Goal: Task Accomplishment & Management: Manage account settings

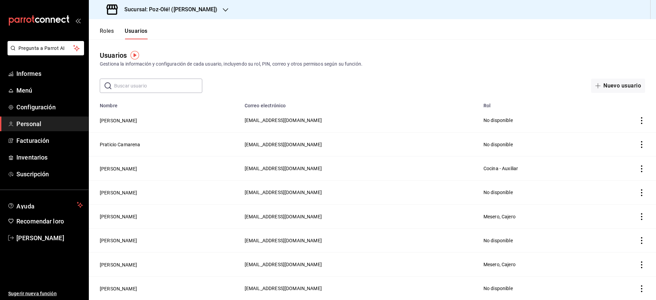
click at [52, 149] on ul "Informes Menú Configuración Personal Facturación Inventarios Suscripción" at bounding box center [44, 123] width 88 height 115
click at [40, 161] on span "Inventarios" at bounding box center [49, 157] width 67 height 9
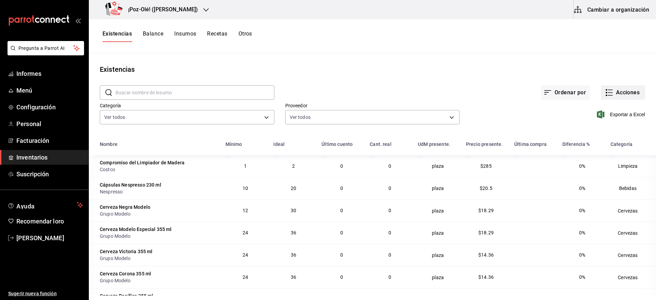
click at [616, 89] on font "Acciones" at bounding box center [628, 92] width 24 height 6
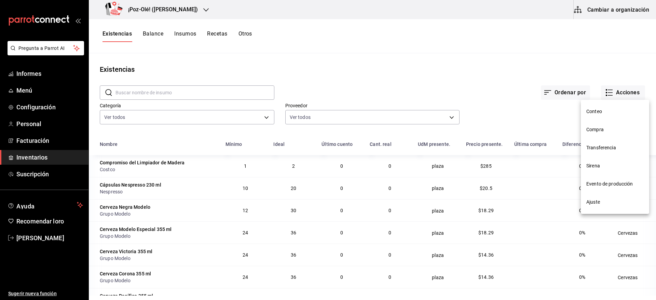
click at [600, 204] on span "Ajuste" at bounding box center [614, 201] width 57 height 7
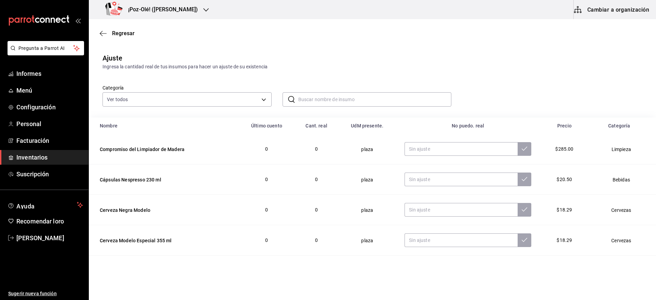
click at [355, 101] on input "text" at bounding box center [374, 100] width 153 height 14
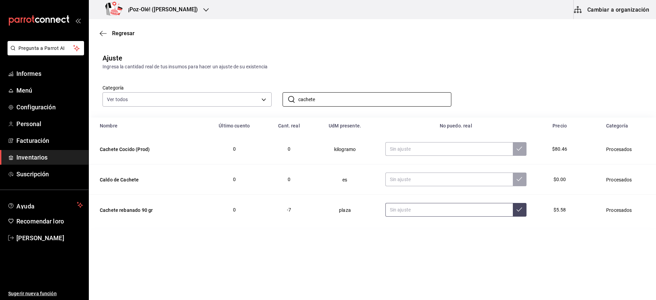
type input "cachete"
click at [428, 214] on input "text" at bounding box center [448, 210] width 127 height 14
type input "39.00"
click at [322, 100] on input "cachete" at bounding box center [374, 100] width 153 height 14
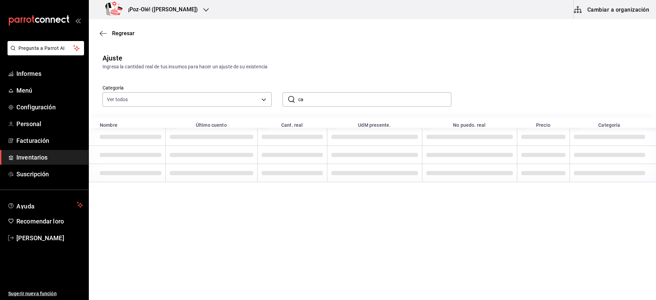
type input "c"
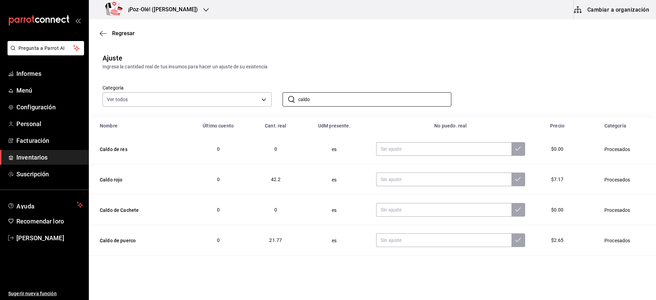
type input "caldo"
click at [493, 66] on div "Ingresa la cantidad real de tus insumos para hacer un ajuste de su existencia" at bounding box center [372, 66] width 540 height 7
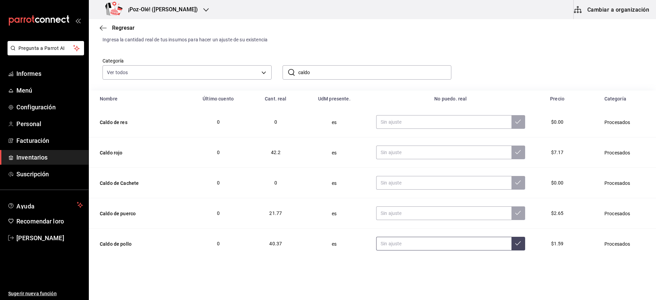
click at [436, 245] on input "text" at bounding box center [443, 244] width 135 height 14
type input "16.00"
click at [410, 216] on input "text" at bounding box center [443, 213] width 135 height 14
type input "16.00"
click at [406, 182] on input "text" at bounding box center [443, 183] width 135 height 14
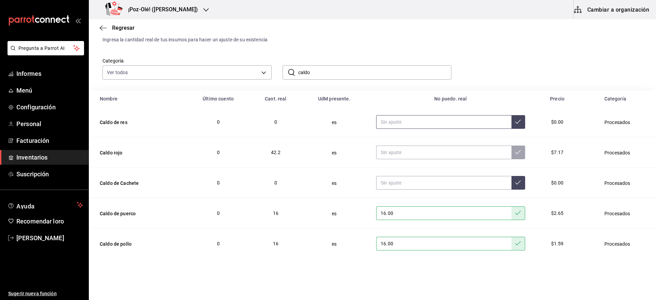
click at [420, 119] on input "text" at bounding box center [443, 122] width 135 height 14
click at [391, 150] on input "text" at bounding box center [443, 153] width 135 height 14
type input "16.00"
click at [391, 74] on input "caldo" at bounding box center [374, 73] width 153 height 14
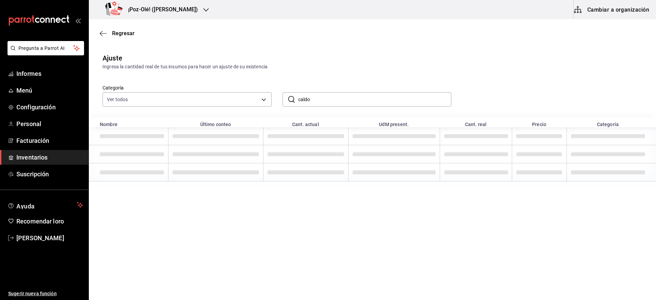
scroll to position [0, 0]
type input "c"
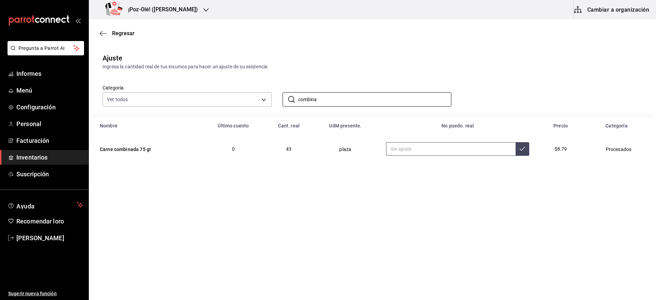
type input "combina"
click at [412, 154] on input "text" at bounding box center [450, 149] width 129 height 14
type input "101.00"
click at [391, 101] on input "combina" at bounding box center [374, 100] width 153 height 14
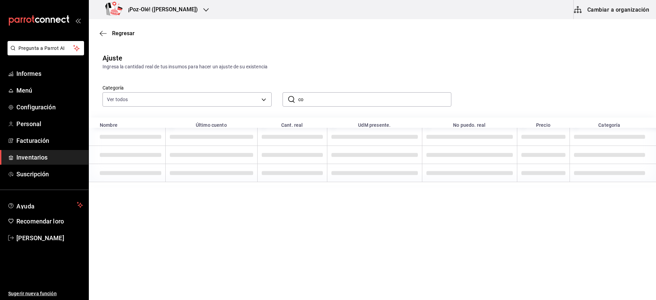
type input "c"
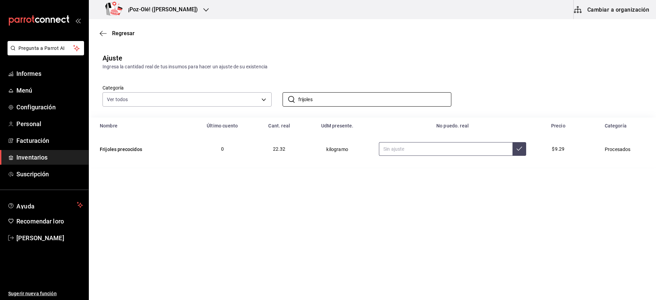
type input "frijoles"
click at [429, 150] on input "text" at bounding box center [446, 149] width 134 height 14
type input "3.00"
type input "3.50"
click at [365, 103] on input "frijoles" at bounding box center [374, 100] width 153 height 14
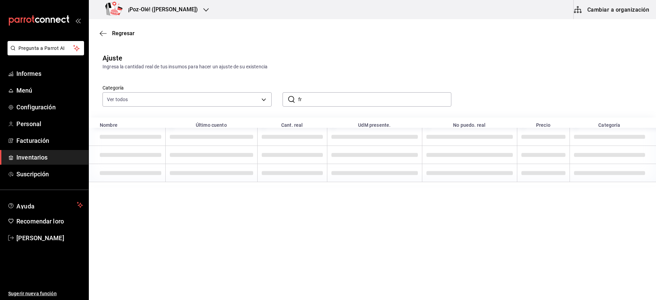
type input "f"
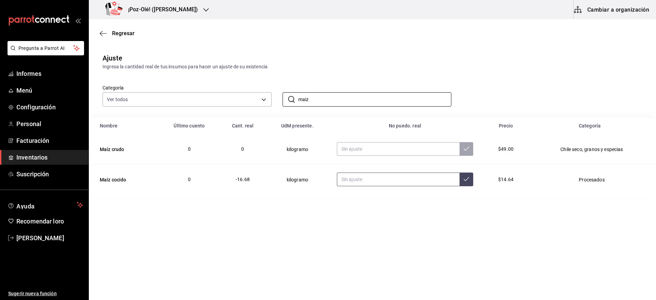
type input "maiz"
click at [407, 177] on input "text" at bounding box center [398, 179] width 123 height 14
type input "17.00"
click at [379, 103] on input "maiz" at bounding box center [374, 100] width 153 height 14
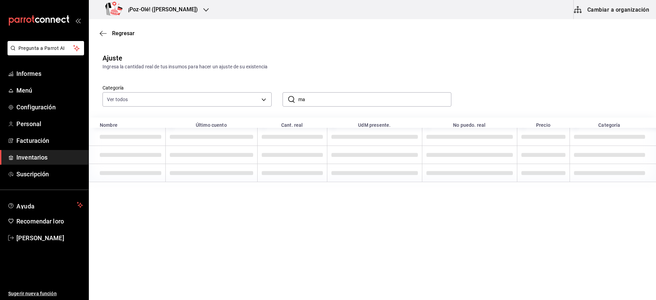
type input "m"
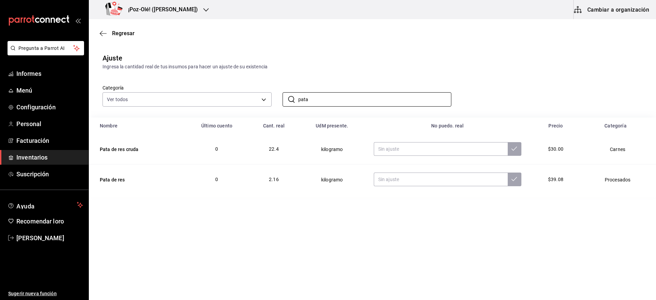
type input "pata"
click at [293, 204] on main "Regresar Ajuste Ingresa la cantidad real de tus insumos para hacer un ajuste de…" at bounding box center [372, 140] width 567 height 242
click at [399, 182] on input "text" at bounding box center [441, 179] width 134 height 14
type input "6.50"
click at [380, 99] on input "pata" at bounding box center [374, 100] width 153 height 14
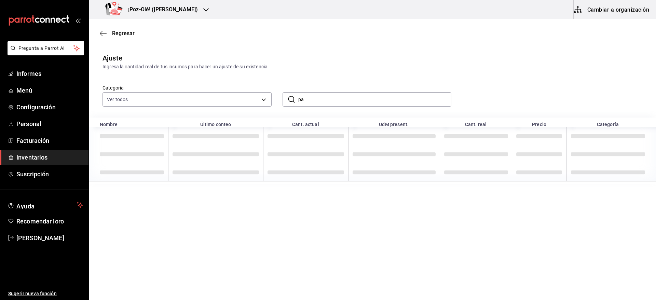
type input "p"
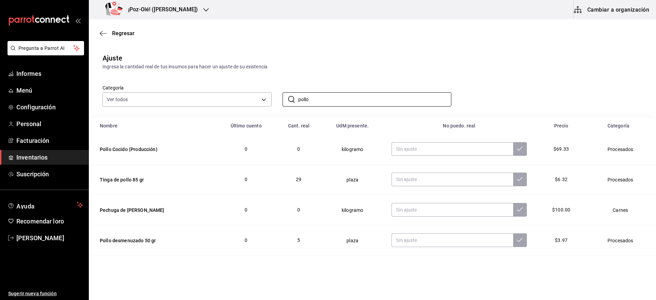
type input "pollo"
click at [481, 83] on div "Categoría Ver todos d676893f-1eff-4afc-89d5-be7931405371,64c67766-f765-4080-8c3…" at bounding box center [362, 88] width 540 height 36
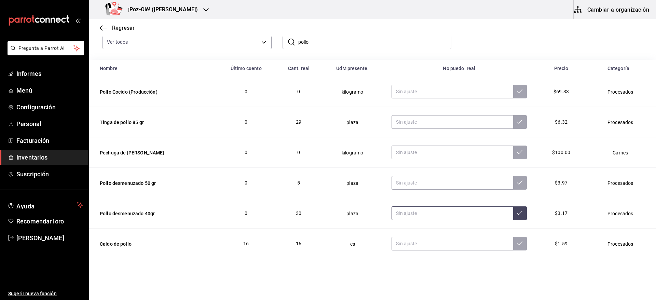
click at [414, 210] on input "text" at bounding box center [451, 213] width 121 height 14
type input "38.00"
click at [423, 185] on input "text" at bounding box center [451, 183] width 121 height 14
type input "53.00"
click at [340, 44] on input "pollo" at bounding box center [374, 42] width 153 height 14
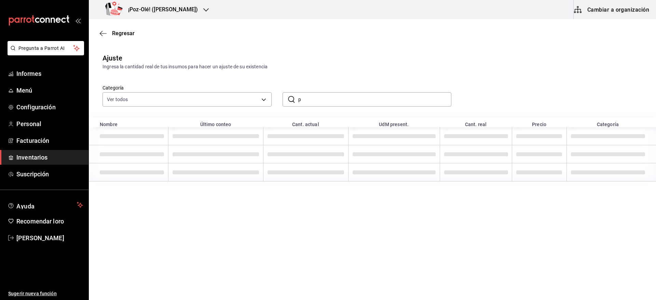
scroll to position [0, 0]
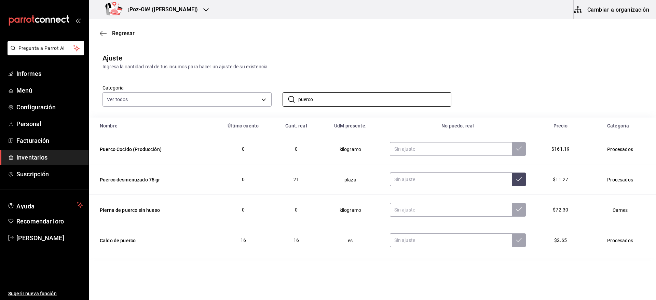
type input "puerco"
click at [425, 184] on input "text" at bounding box center [451, 179] width 123 height 14
type input "59.00"
click at [350, 94] on input "puerco" at bounding box center [374, 100] width 153 height 14
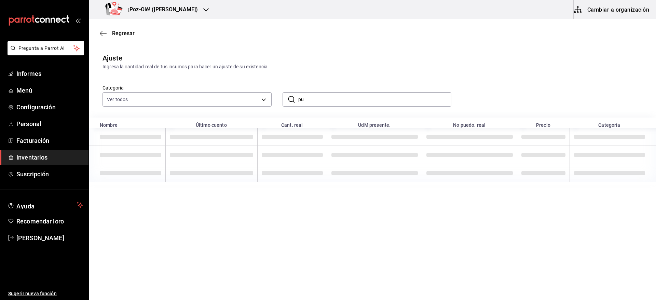
type input "p"
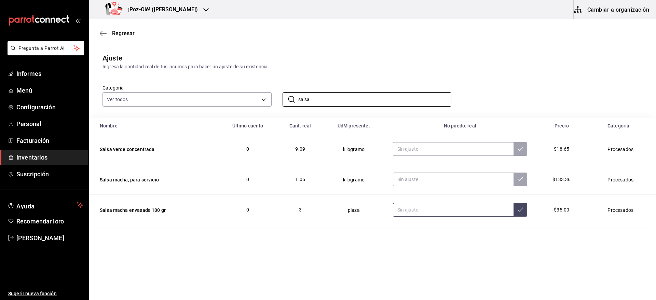
type input "salsa"
click at [430, 207] on input "text" at bounding box center [453, 210] width 121 height 14
type input "3.00"
click at [415, 101] on input "salsa" at bounding box center [374, 100] width 153 height 14
click at [449, 146] on input "text" at bounding box center [453, 149] width 121 height 14
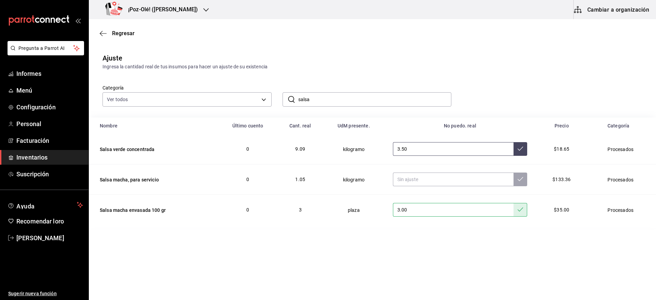
type input "3.50"
click at [377, 101] on input "salsa" at bounding box center [374, 100] width 153 height 14
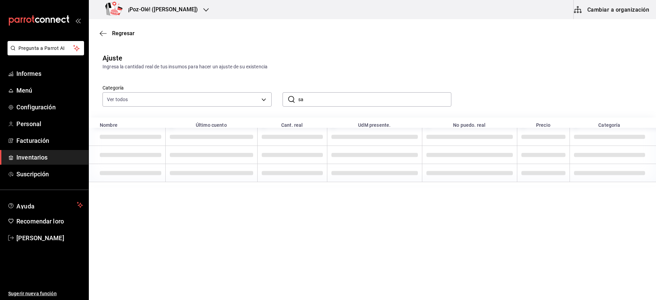
type input "s"
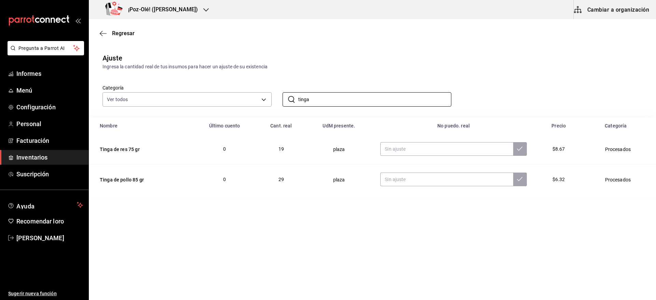
type input "tinga"
click at [481, 68] on div "Ingresa la cantidad real de tus insumos para hacer un ajuste de su existencia" at bounding box center [372, 66] width 540 height 7
click at [439, 154] on input "text" at bounding box center [446, 149] width 133 height 14
click at [412, 179] on input "text" at bounding box center [446, 179] width 133 height 14
type input "58.00"
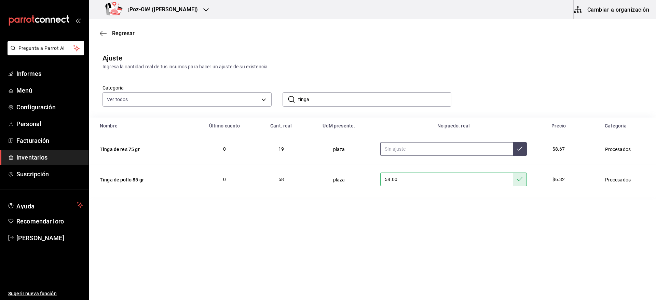
click at [397, 143] on input "text" at bounding box center [446, 149] width 133 height 14
type input "47.00"
drag, startPoint x: 395, startPoint y: 92, endPoint x: 388, endPoint y: 96, distance: 8.0
click at [388, 96] on div "​ tinga ​" at bounding box center [366, 99] width 169 height 14
click at [388, 96] on input "tinga" at bounding box center [374, 100] width 153 height 14
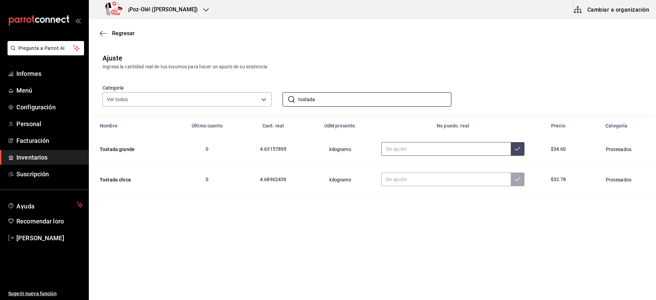
type input "tostada"
click at [440, 150] on input "text" at bounding box center [446, 149] width 130 height 14
type input "3.88"
click at [413, 181] on input "text" at bounding box center [446, 179] width 130 height 14
type input "6.00"
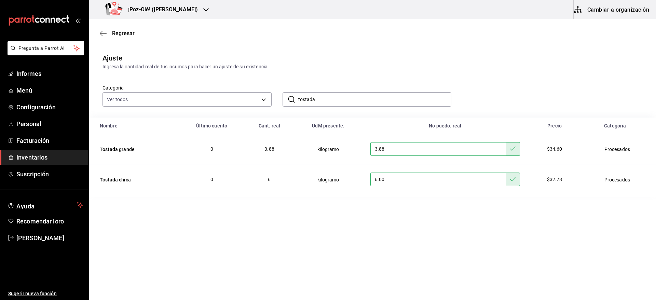
click at [375, 98] on input "tostada" at bounding box center [374, 100] width 153 height 14
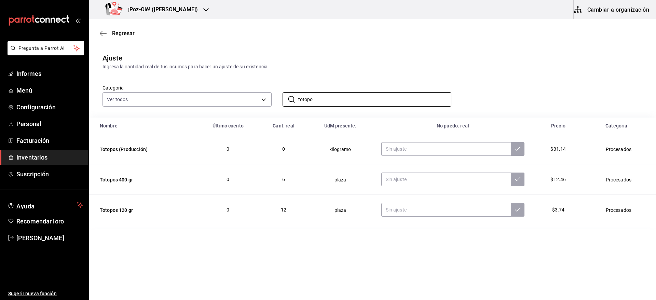
type input "totopo"
click at [477, 84] on div "Categoría Ver todos d676893f-1eff-4afc-89d5-be7931405371,64c67766-f765-4080-8c3…" at bounding box center [362, 88] width 540 height 36
click at [409, 183] on input "text" at bounding box center [446, 179] width 130 height 14
type input "2.00"
click at [413, 103] on input "totopo" at bounding box center [374, 100] width 153 height 14
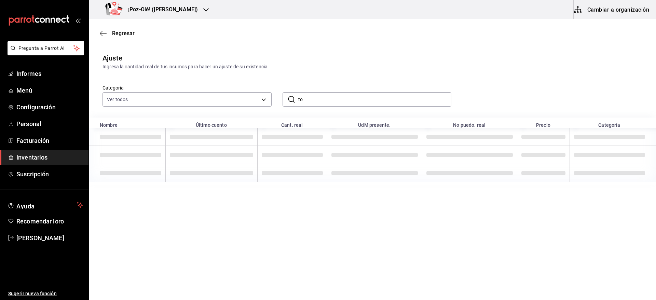
type input "t"
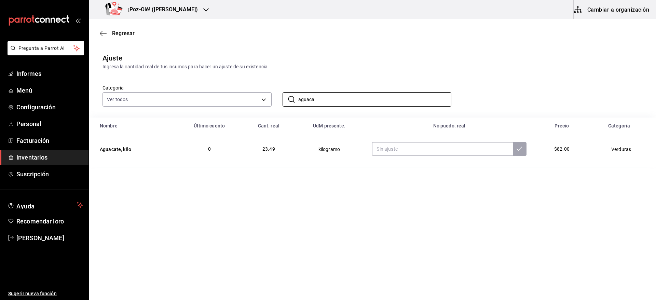
type input "aguaca"
drag, startPoint x: 321, startPoint y: 173, endPoint x: 414, endPoint y: 158, distance: 94.1
click at [414, 158] on main "Regresar Ajuste Ingresa la cantidad real de tus insumos para hacer un ajuste de…" at bounding box center [372, 140] width 567 height 242
click at [410, 156] on input "text" at bounding box center [442, 149] width 140 height 14
type input "2.21"
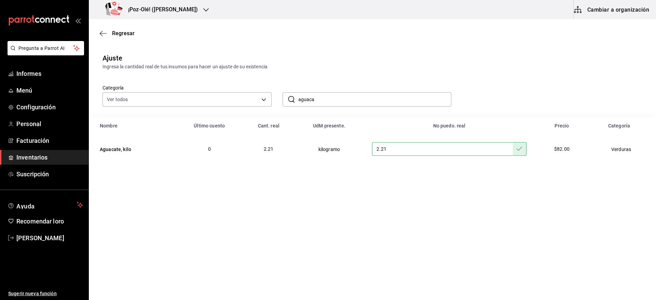
click at [392, 92] on div "​ aguaca ​" at bounding box center [366, 99] width 169 height 14
click at [376, 101] on input "aguaca" at bounding box center [374, 100] width 153 height 14
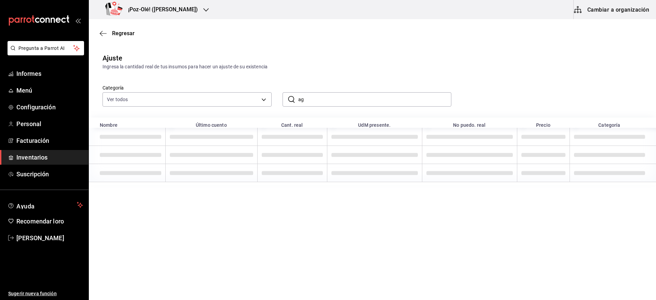
type input "a"
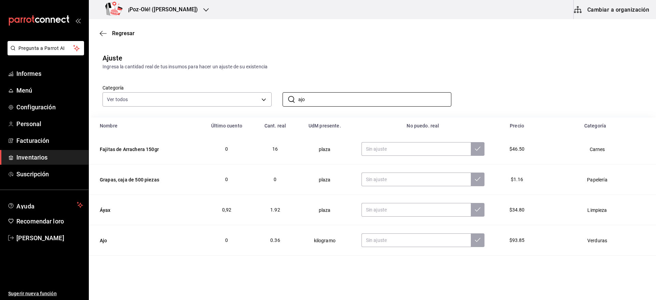
type input "ajo"
click at [362, 75] on div "Categoría Ver todos d676893f-1eff-4afc-89d5-be7931405371,64c67766-f765-4080-8c3…" at bounding box center [362, 88] width 540 height 36
click at [408, 239] on input "text" at bounding box center [415, 240] width 109 height 14
type input "1.00"
type input "0.00"
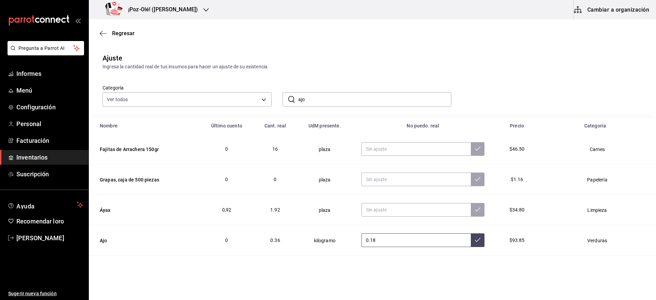
type input "0.18"
click at [378, 103] on input "ajo" at bounding box center [374, 100] width 153 height 14
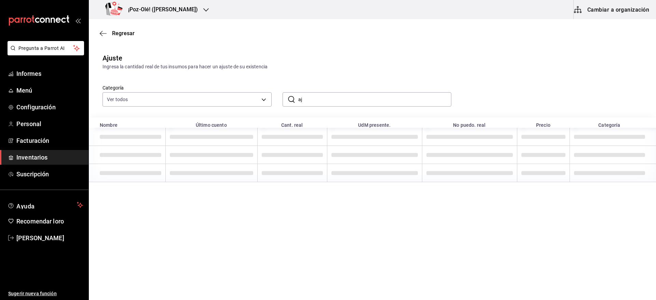
type input "a"
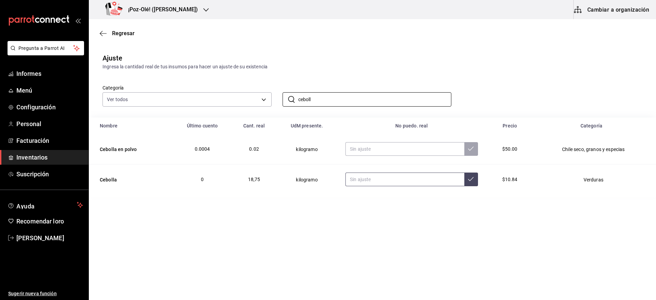
type input "ceboll"
click at [386, 184] on input "text" at bounding box center [404, 179] width 119 height 14
type input "7.00"
click at [370, 99] on input "ceboll" at bounding box center [374, 100] width 153 height 14
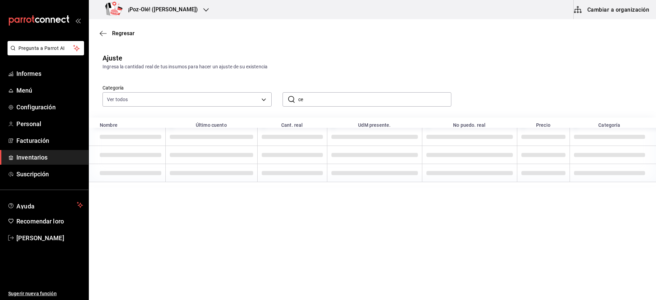
type input "c"
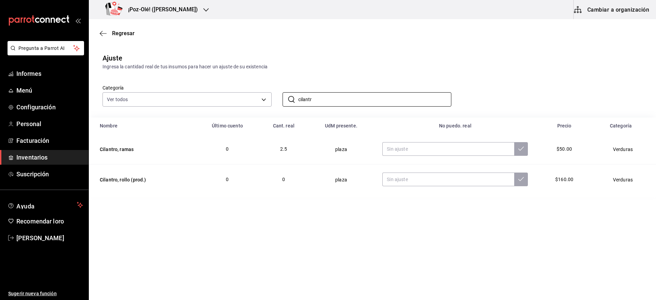
type input "cilantr"
click at [289, 191] on td "0" at bounding box center [283, 179] width 49 height 30
click at [393, 172] on input "text" at bounding box center [448, 179] width 132 height 14
click at [408, 150] on input "text" at bounding box center [448, 149] width 132 height 14
type input "0.00"
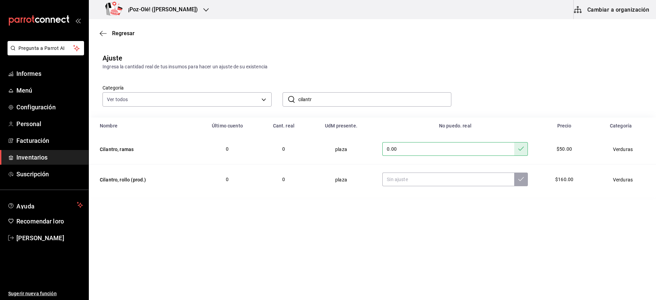
click at [397, 94] on input "cilantr" at bounding box center [374, 100] width 153 height 14
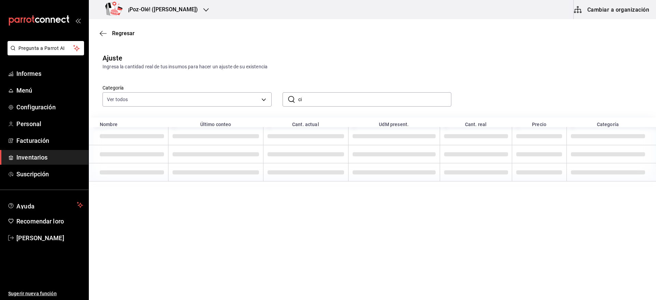
type input "c"
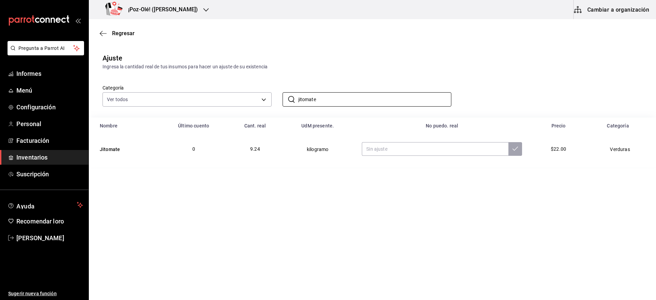
type input "jitomate"
click at [412, 31] on div "Regresar" at bounding box center [372, 33] width 567 height 17
click at [421, 150] on input "text" at bounding box center [435, 149] width 147 height 14
type input "1.28"
click at [396, 103] on input "jitomate" at bounding box center [374, 100] width 153 height 14
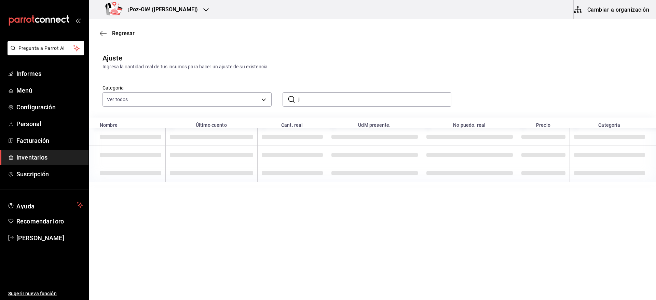
type input "j"
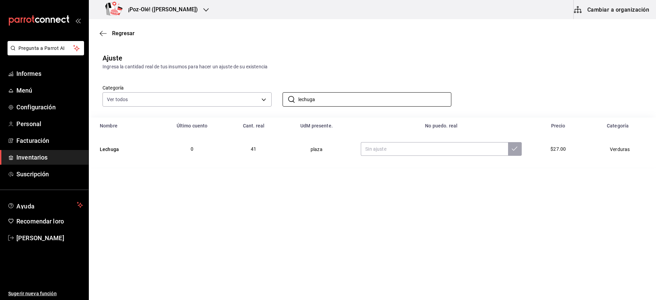
type input "lechuga"
click at [366, 183] on main "Regresar Ajuste Ingresa la cantidad real de tus insumos para hacer un ajuste de…" at bounding box center [372, 140] width 567 height 242
click at [428, 152] on input "text" at bounding box center [434, 149] width 147 height 14
type input "4.00"
click at [355, 97] on input "lechuga" at bounding box center [374, 100] width 153 height 14
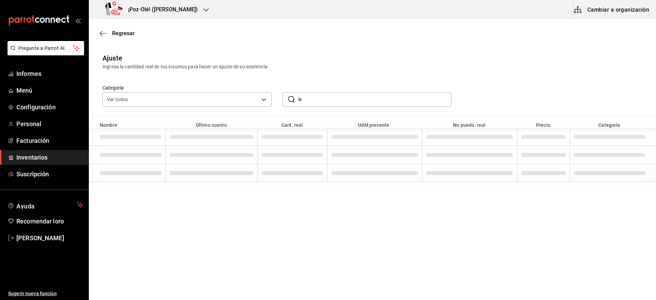
type input "l"
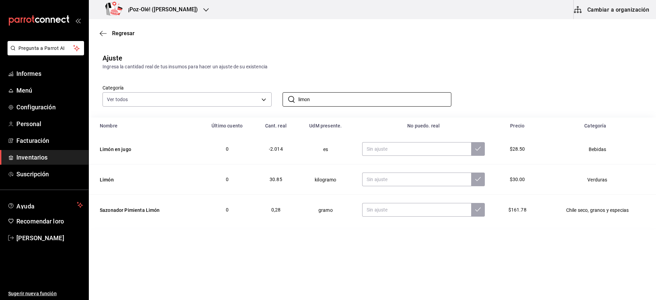
type input "limon"
click at [279, 52] on div "Ajuste Ingresa la cantidad real de tus insumos para hacer un ajuste de su exist…" at bounding box center [372, 137] width 567 height 180
click at [386, 185] on input "text" at bounding box center [416, 179] width 109 height 14
type input "7.50"
click at [372, 100] on input "limon" at bounding box center [374, 100] width 153 height 14
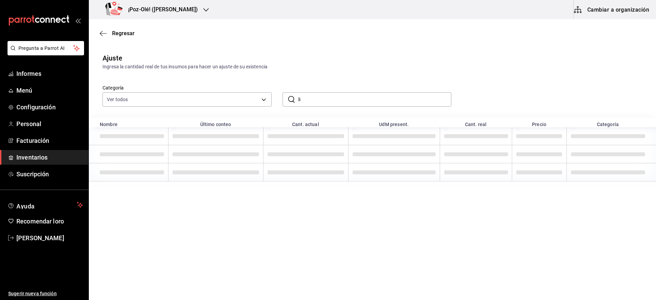
type input "l"
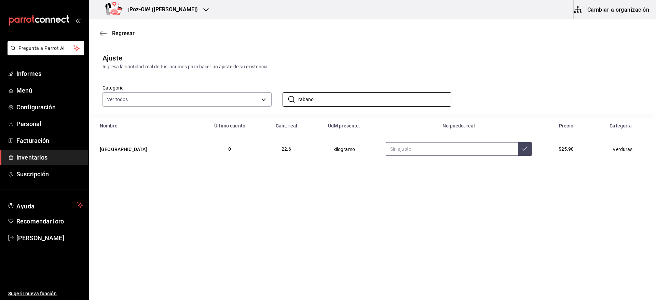
type input "rabano"
click at [386, 144] on input "text" at bounding box center [452, 149] width 133 height 14
type input "6.00"
type input "5.56"
click at [373, 98] on input "rabano" at bounding box center [374, 100] width 153 height 14
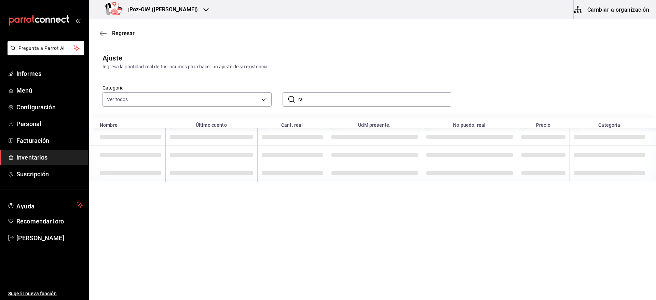
type input "r"
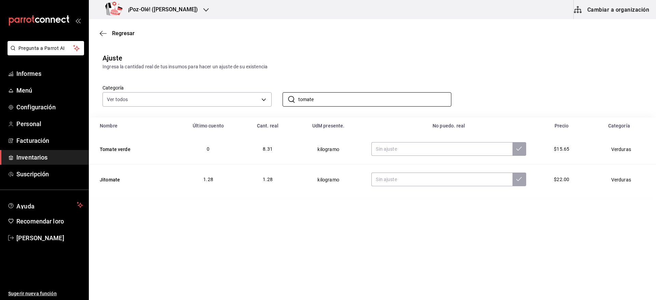
type input "tomate"
click at [513, 257] on main "Regresar Ajuste Ingresa la cantidad real de tus insumos para hacer un ajuste de…" at bounding box center [372, 140] width 567 height 242
click at [424, 147] on input "text" at bounding box center [441, 149] width 141 height 14
type input "1.90"
click at [375, 98] on input "tomate" at bounding box center [374, 100] width 153 height 14
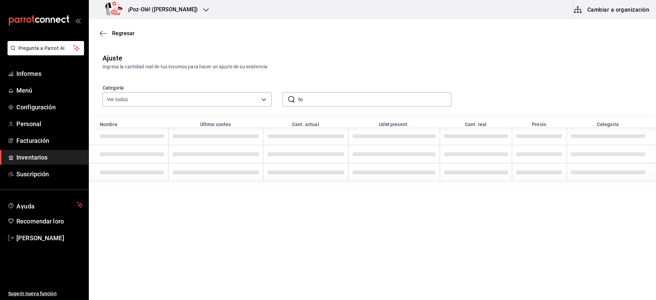
type input "t"
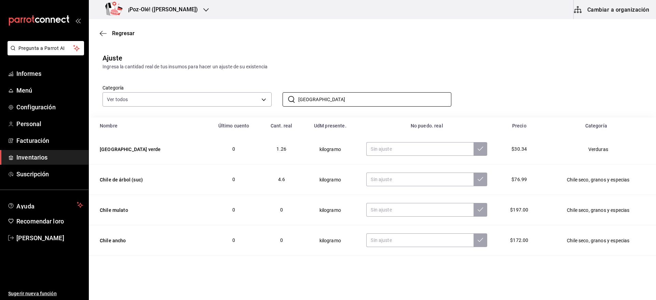
type input "[GEOGRAPHIC_DATA]"
drag, startPoint x: 281, startPoint y: 161, endPoint x: 393, endPoint y: 153, distance: 111.6
click at [393, 153] on tr "Chile verde 0 1.26 kilogramo $30.34 Verduras" at bounding box center [372, 149] width 567 height 30
click at [393, 153] on input "text" at bounding box center [419, 149] width 107 height 14
type input "0.33"
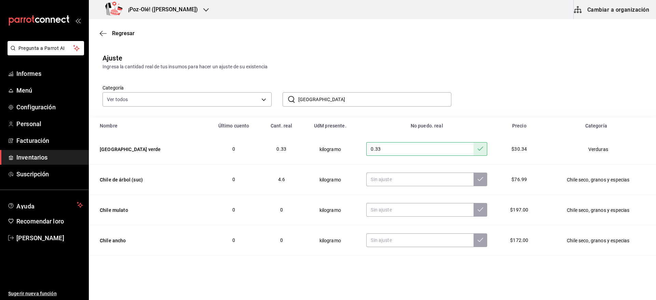
click at [370, 102] on input "[GEOGRAPHIC_DATA]" at bounding box center [374, 100] width 153 height 14
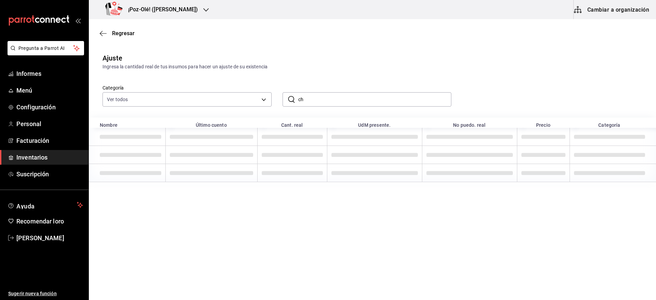
type input "c"
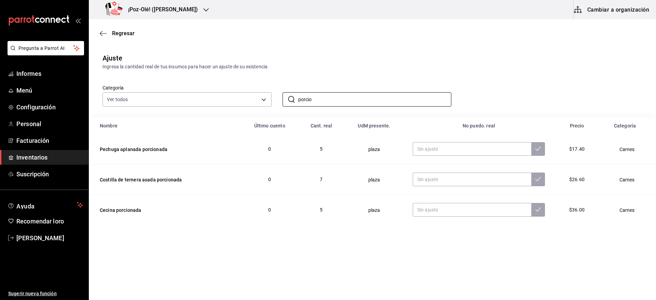
type input "porcio"
click at [292, 241] on main "Regresar Ajuste Ingresa la cantidad real de tus insumos para hacer un ajuste de…" at bounding box center [372, 140] width 567 height 242
click at [451, 149] on input "text" at bounding box center [472, 149] width 119 height 14
type input "8.00"
click at [435, 169] on td at bounding box center [478, 179] width 149 height 30
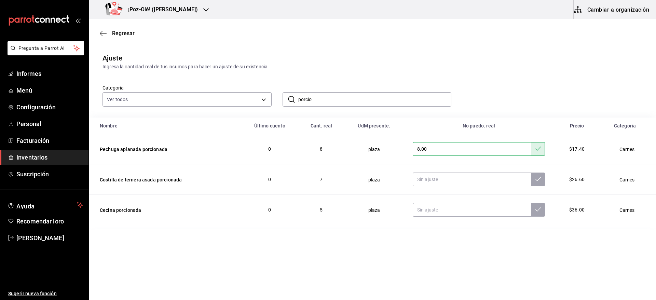
click at [415, 179] on td at bounding box center [478, 179] width 149 height 30
click at [426, 179] on input "text" at bounding box center [472, 179] width 119 height 14
type input "12.00"
click at [430, 202] on td at bounding box center [478, 210] width 149 height 30
click at [435, 209] on input "text" at bounding box center [472, 210] width 119 height 14
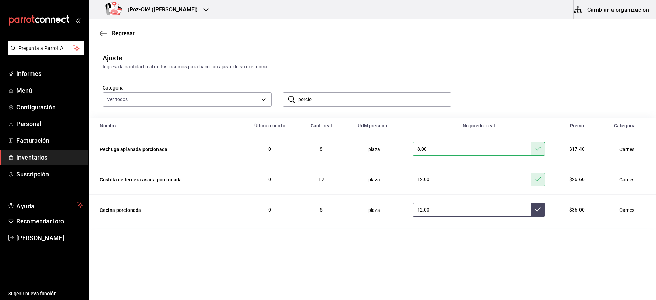
type input "12.00"
click at [448, 179] on input "12.00" at bounding box center [472, 179] width 119 height 14
click at [400, 104] on input "porcio" at bounding box center [374, 100] width 153 height 14
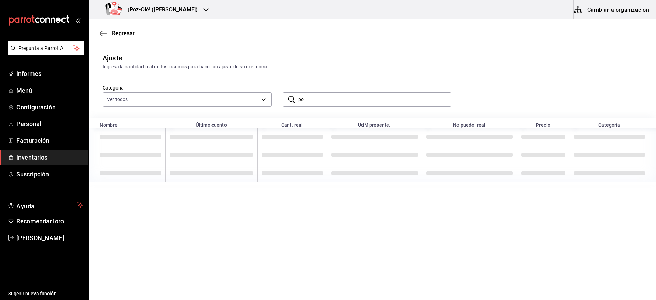
type input "p"
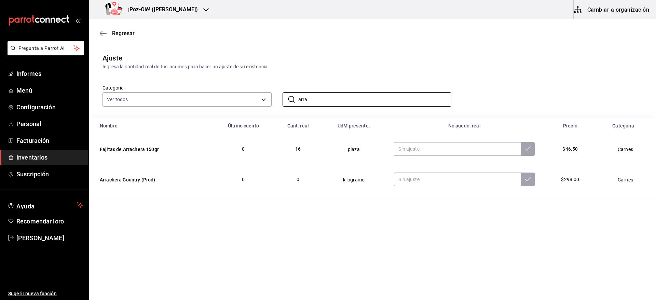
type input "arra"
click at [299, 197] on main "Regresar Ajuste Ingresa la cantidad real de tus insumos para hacer un ajuste de…" at bounding box center [372, 140] width 567 height 242
click at [440, 151] on input "text" at bounding box center [457, 149] width 127 height 14
type input "9.00"
click at [378, 94] on input "arra" at bounding box center [374, 100] width 153 height 14
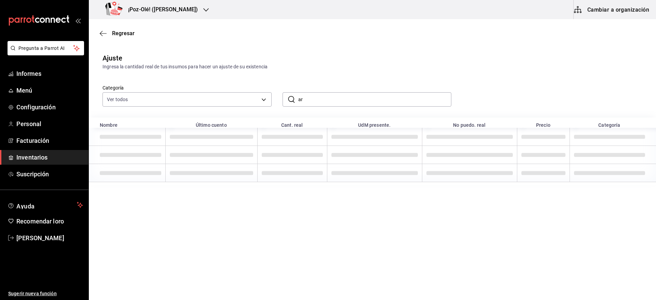
type input "a"
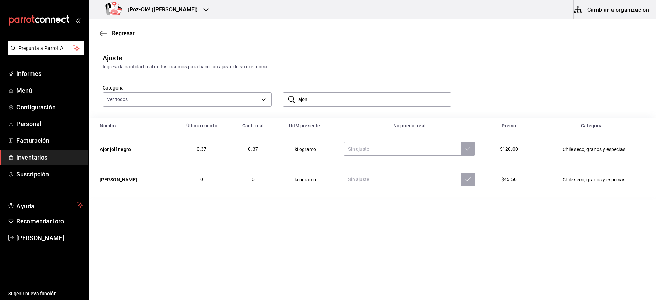
type input "ajonjolí"
click at [402, 150] on input "text" at bounding box center [402, 149] width 117 height 14
type input "7.00"
click at [372, 147] on input ".70" at bounding box center [402, 149] width 117 height 14
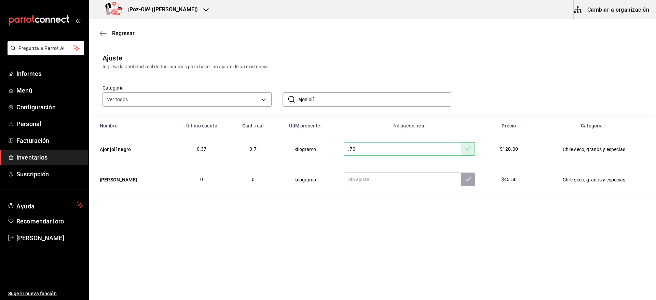
type input "0.70"
click at [351, 94] on input "ajonjolí" at bounding box center [374, 100] width 153 height 14
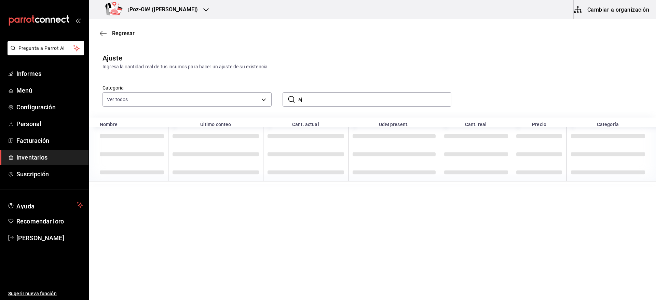
type input "a"
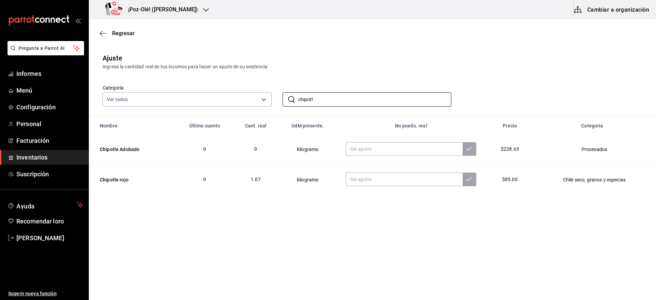
type input "chipotl"
click at [218, 204] on main "Regresar Ajuste Ingresa la cantidad real de tus insumos para hacer un ajuste de…" at bounding box center [372, 140] width 567 height 242
click at [356, 182] on input "text" at bounding box center [404, 179] width 116 height 14
type input "0.18"
click at [367, 98] on input "chipotl" at bounding box center [374, 100] width 153 height 14
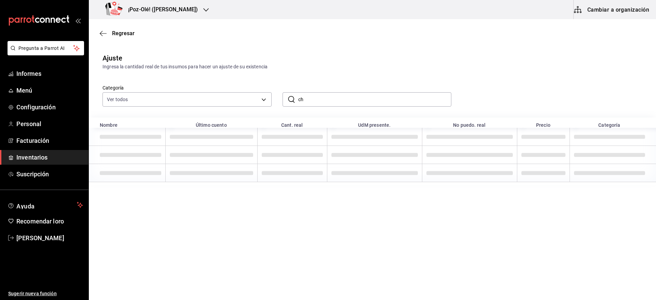
type input "c"
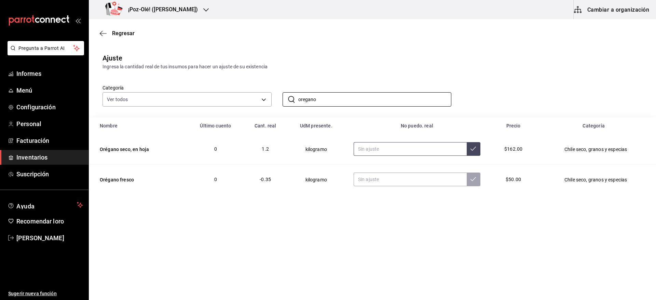
type input "oregano"
click at [392, 153] on input "text" at bounding box center [410, 149] width 113 height 14
type input "0.54"
click at [353, 102] on input "oregano" at bounding box center [374, 100] width 153 height 14
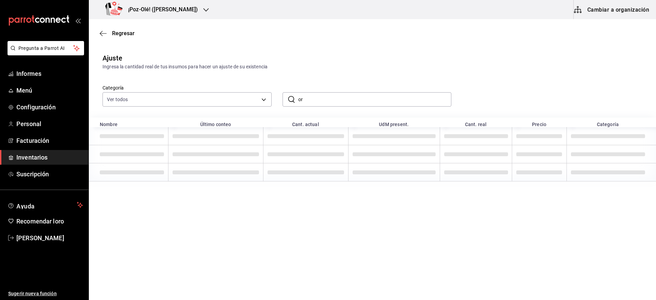
type input "o"
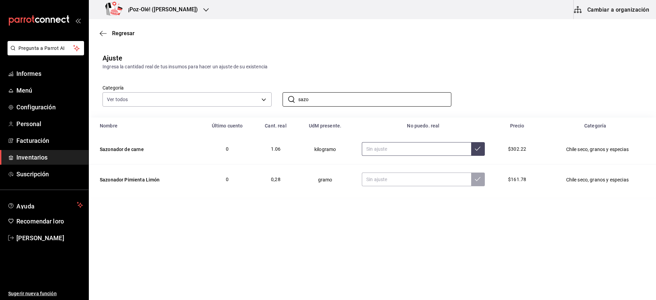
type input "sazo"
click at [431, 153] on input "text" at bounding box center [416, 149] width 109 height 14
type input "0.55"
click at [362, 97] on input "sazo" at bounding box center [374, 100] width 153 height 14
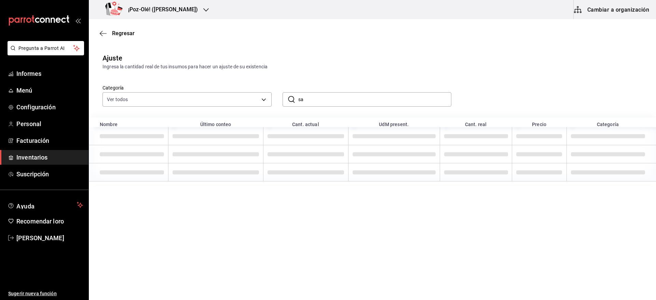
type input "s"
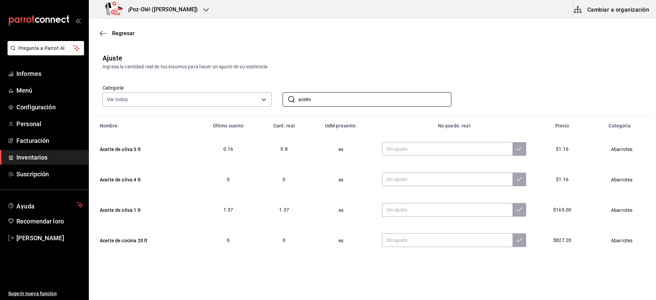
type input "aceite"
click at [281, 163] on td "0.8" at bounding box center [284, 149] width 48 height 30
click at [418, 213] on input "text" at bounding box center [447, 210] width 130 height 14
type input "0.80"
click at [379, 93] on input "aceite" at bounding box center [374, 100] width 153 height 14
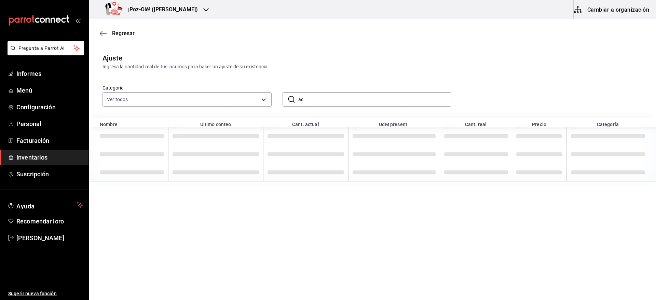
type input "a"
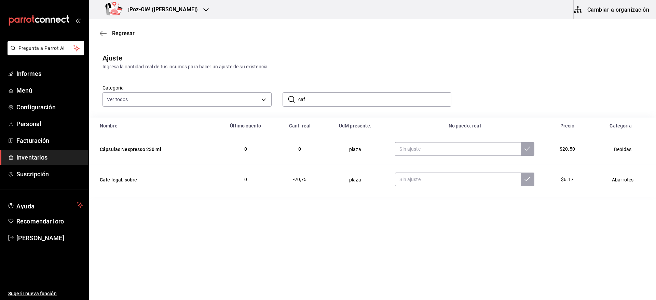
type input "café"
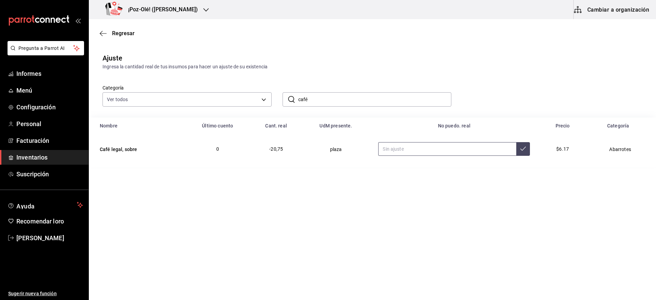
click at [452, 145] on input "text" at bounding box center [447, 149] width 138 height 14
type input "10.00"
click at [373, 104] on input "café" at bounding box center [374, 100] width 153 height 14
type input "coff"
click at [309, 197] on main "Regresar Ajuste Ingresa la cantidad real de tus insumos para hacer un ajuste de…" at bounding box center [372, 140] width 567 height 242
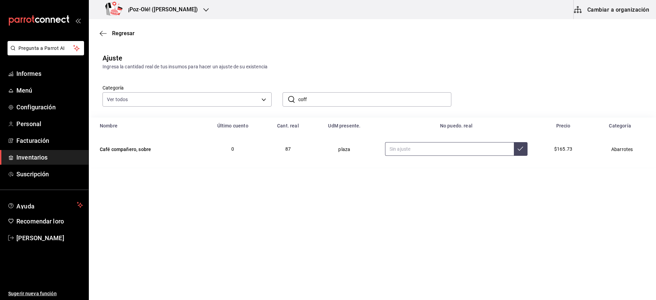
click at [422, 147] on input "text" at bounding box center [449, 149] width 129 height 14
type input "42.00"
click at [389, 96] on input "coff" at bounding box center [374, 100] width 153 height 14
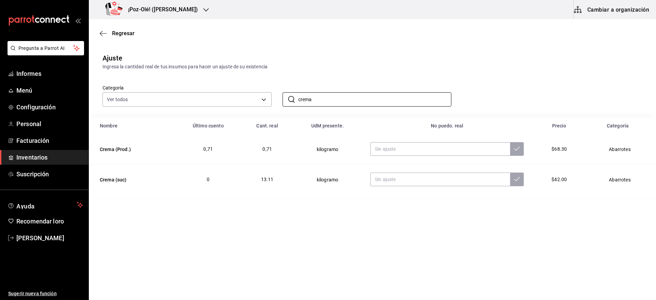
type input "crema"
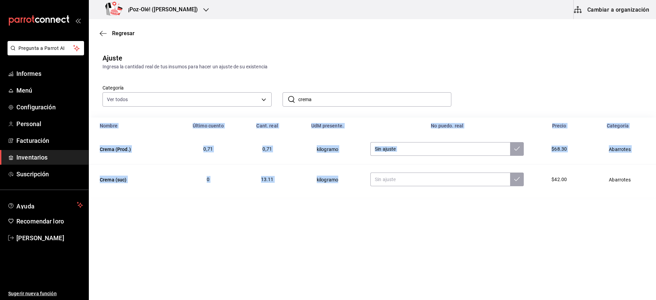
drag, startPoint x: 335, startPoint y: 199, endPoint x: 417, endPoint y: 190, distance: 83.2
click at [417, 190] on main "Regresar Ajuste Ingresa la cantidad real de tus insumos para hacer un ajuste de…" at bounding box center [372, 140] width 567 height 242
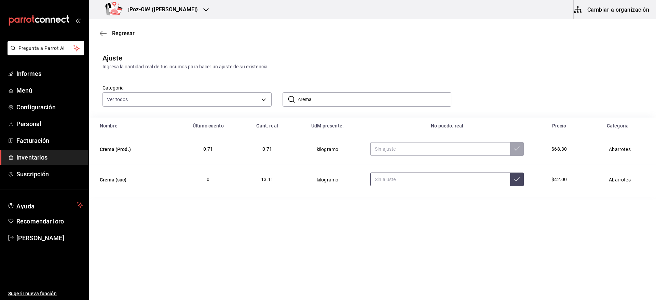
click at [412, 181] on input "text" at bounding box center [440, 179] width 140 height 14
type input "1.43"
click at [385, 102] on input "crema" at bounding box center [374, 100] width 153 height 14
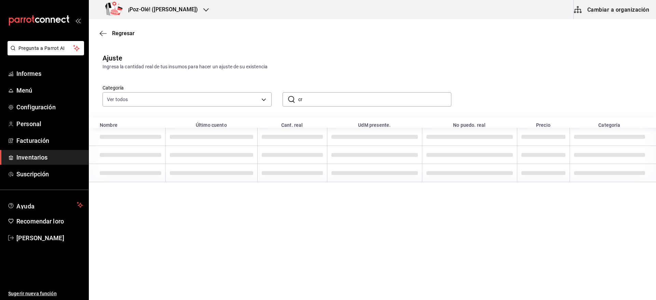
type input "c"
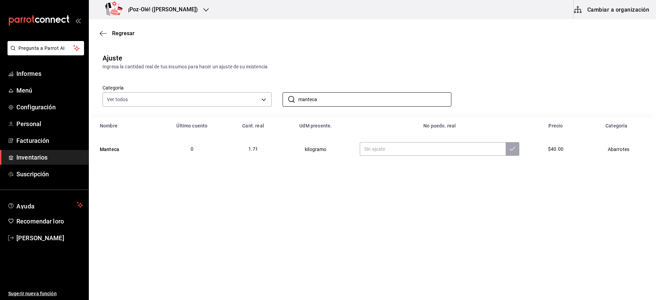
type input "manteca"
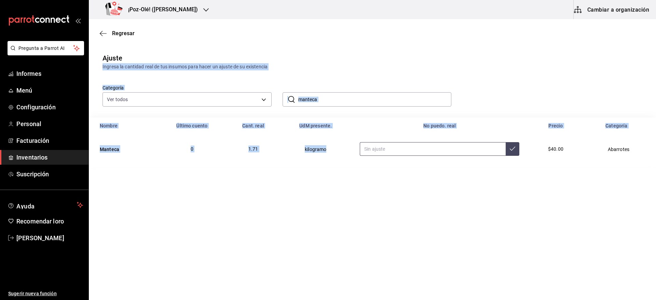
drag, startPoint x: 458, startPoint y: 44, endPoint x: 392, endPoint y: 149, distance: 123.3
click at [392, 149] on main "Regresar Ajuste Ingresa la cantidad real de tus insumos para hacer un ajuste de…" at bounding box center [372, 93] width 567 height 148
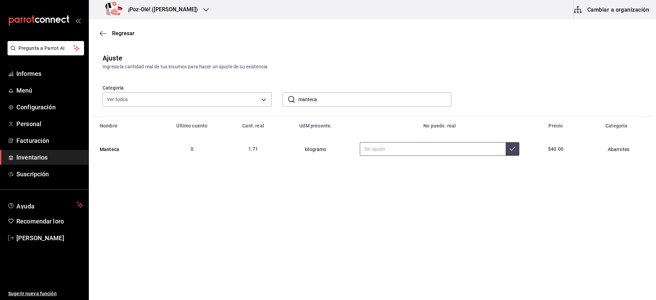
click at [392, 149] on input "text" at bounding box center [433, 149] width 146 height 14
type input "0.46"
click at [378, 105] on input "manteca" at bounding box center [374, 100] width 153 height 14
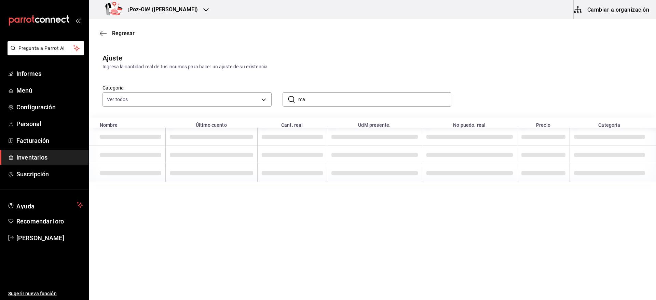
type input "m"
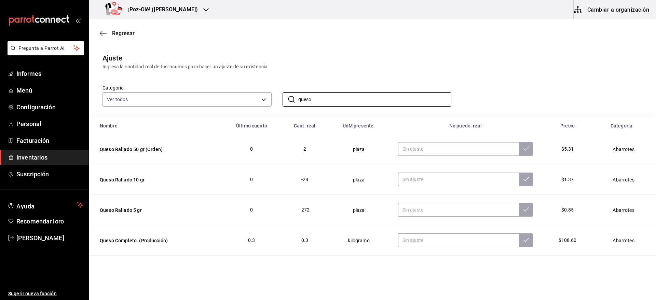
type input "queso"
click at [443, 48] on div "Ajuste Ingresa la cantidad real de tus insumos para hacer un ajuste de su exist…" at bounding box center [372, 167] width 567 height 241
click at [412, 175] on input "text" at bounding box center [458, 179] width 121 height 14
type input "15.00"
click at [424, 213] on input "text" at bounding box center [458, 210] width 121 height 14
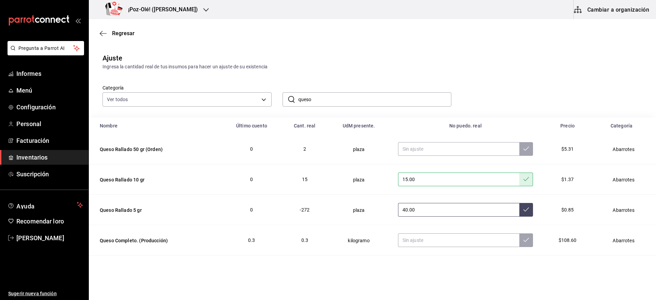
type input "40.00"
click at [442, 151] on input "text" at bounding box center [458, 149] width 121 height 14
type input "4.00"
click at [384, 98] on input "queso" at bounding box center [374, 100] width 153 height 14
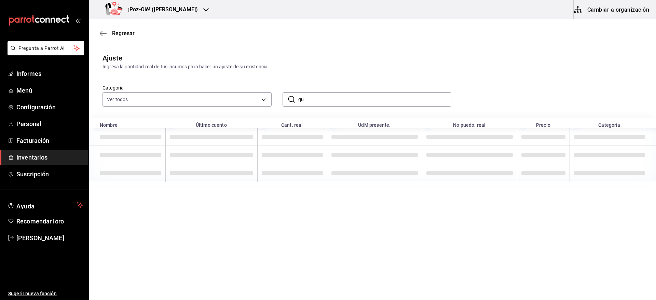
type input "q"
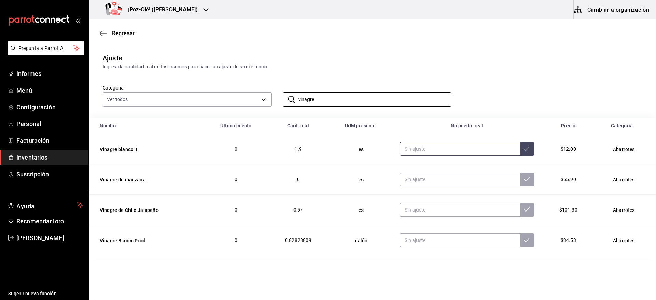
type input "vinagre"
click at [469, 148] on input "text" at bounding box center [460, 149] width 120 height 14
click at [456, 149] on input "text" at bounding box center [460, 149] width 120 height 14
click at [459, 75] on div "Categoría Ver todos d676893f-1eff-4afc-89d5-be7931405371,64c67766-f765-4080-8c3…" at bounding box center [362, 88] width 540 height 36
click at [445, 148] on input "1.00" at bounding box center [460, 149] width 120 height 14
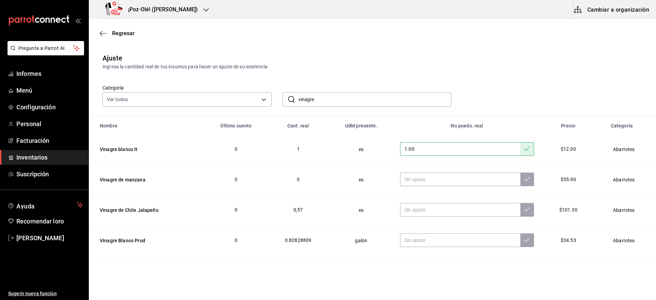
click at [455, 150] on input "1.00" at bounding box center [460, 149] width 120 height 14
type input "1.00"
type input "0.00"
click at [527, 151] on icon at bounding box center [526, 148] width 5 height 5
click at [381, 103] on input "vinagre" at bounding box center [374, 100] width 153 height 14
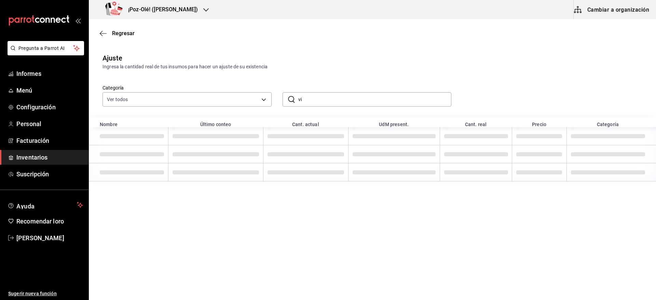
type input "v"
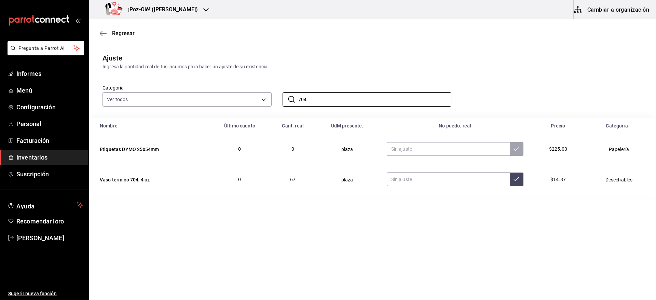
type input "704"
click at [433, 182] on input "text" at bounding box center [448, 179] width 123 height 14
type input "31.00"
click at [372, 95] on input "704" at bounding box center [374, 100] width 153 height 14
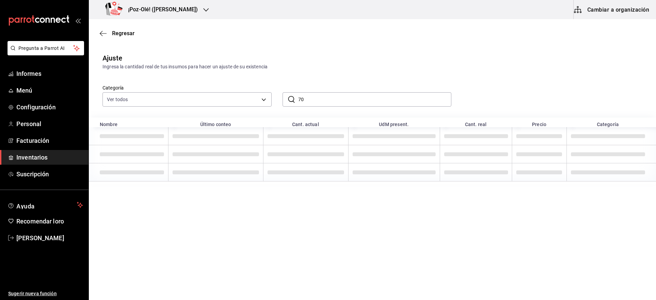
type input "7"
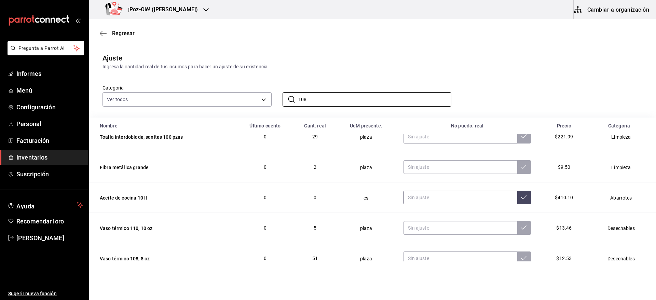
scroll to position [66, 0]
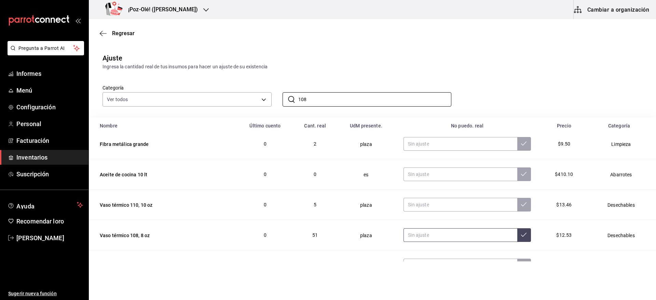
type input "108"
click at [441, 234] on input "text" at bounding box center [460, 235] width 114 height 14
type input "16.00"
click at [362, 101] on input "108" at bounding box center [374, 100] width 153 height 14
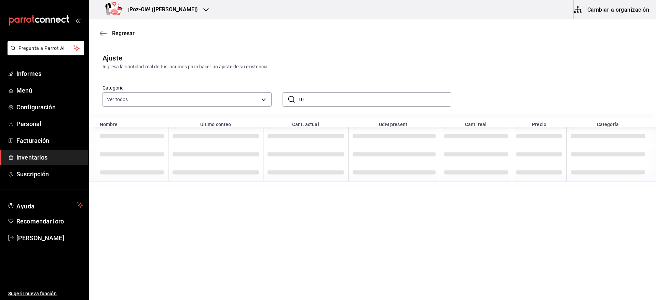
type input "1"
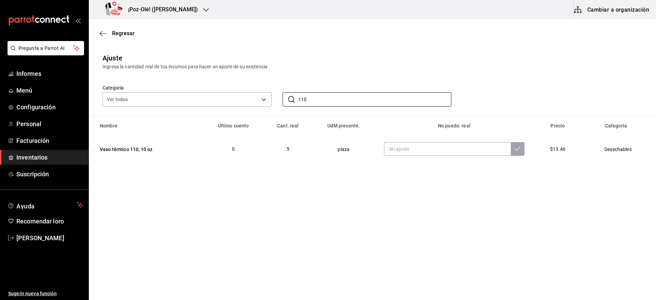
type input "110"
drag, startPoint x: 483, startPoint y: 102, endPoint x: 430, endPoint y: 156, distance: 75.6
click at [430, 156] on div "Ajuste Ingresa la cantidad real de tus insumos para hacer un ajuste de su exist…" at bounding box center [372, 106] width 567 height 119
click at [424, 151] on input "text" at bounding box center [447, 149] width 127 height 14
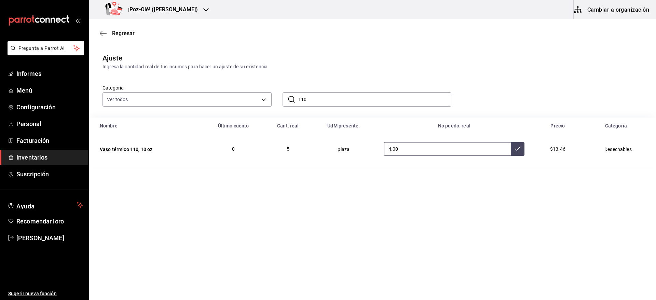
type input "4.00"
click at [395, 106] on input "110" at bounding box center [374, 100] width 153 height 14
type input "1"
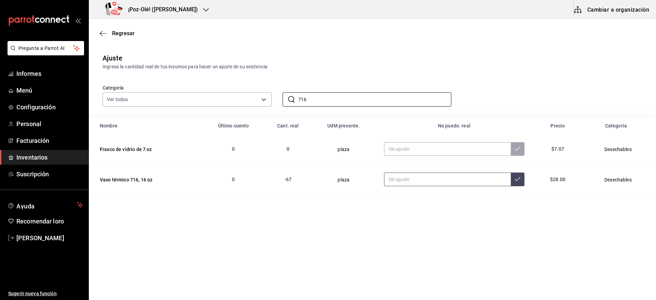
type input "716"
click at [429, 178] on input "text" at bounding box center [447, 179] width 127 height 14
type input "13.00"
click at [384, 98] on input "716" at bounding box center [374, 100] width 153 height 14
type input "7"
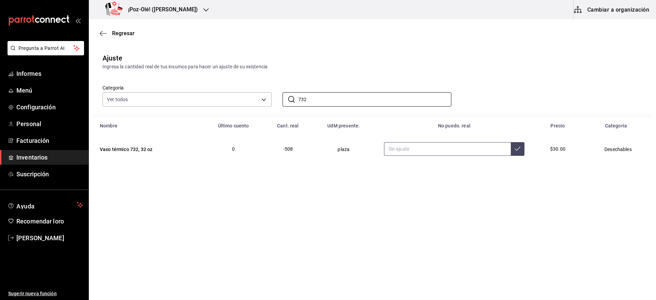
type input "732"
click at [444, 146] on input "text" at bounding box center [447, 149] width 127 height 14
type input "191.00"
click at [406, 93] on input "732" at bounding box center [374, 100] width 153 height 14
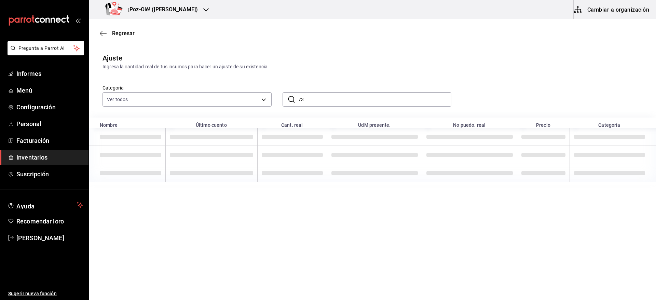
type input "7"
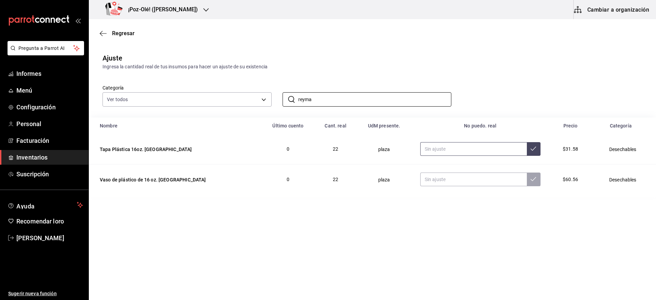
type input "reyma"
click at [442, 148] on input "text" at bounding box center [473, 149] width 107 height 14
type input "12.00"
click at [383, 102] on input "reyma" at bounding box center [374, 100] width 153 height 14
type input "r"
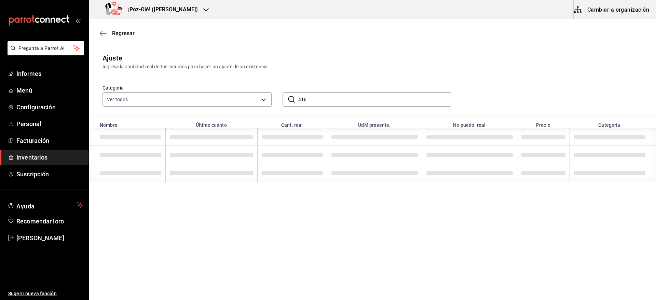
type input "416"
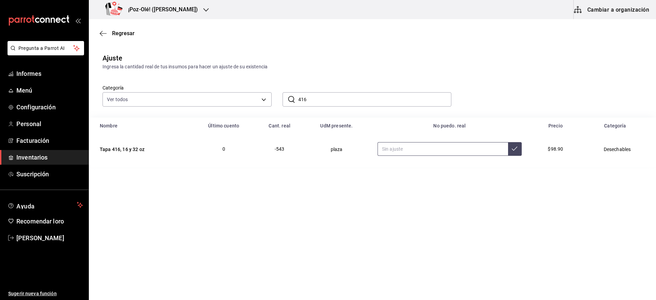
click at [406, 156] on input "text" at bounding box center [442, 149] width 130 height 14
type input "315.00"
click at [368, 101] on input "416" at bounding box center [374, 100] width 153 height 14
type input "410"
click at [424, 154] on input "text" at bounding box center [442, 149] width 132 height 14
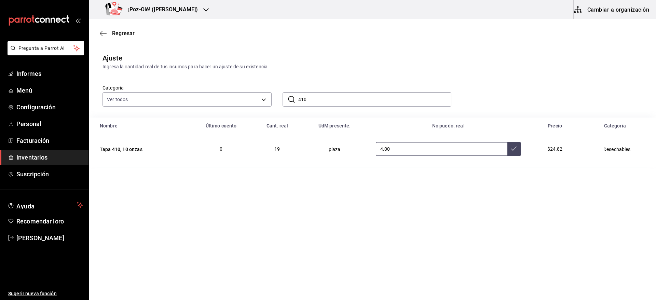
type input "4.00"
click at [385, 93] on input "410" at bounding box center [374, 100] width 153 height 14
type input "406"
click at [435, 143] on input "text" at bounding box center [439, 149] width 133 height 14
type input "37.00"
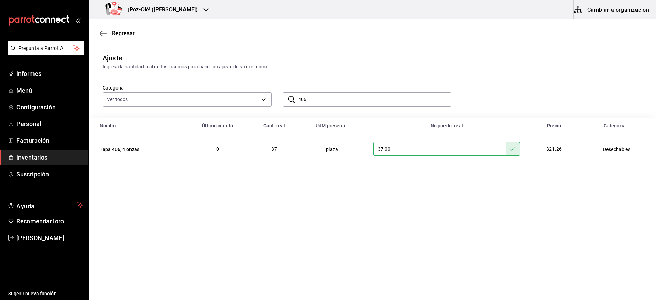
click at [390, 97] on input "406" at bounding box center [374, 100] width 153 height 14
type input "4"
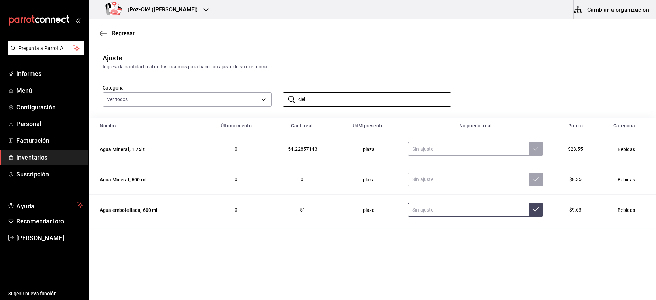
type input "ciel"
click at [448, 208] on input "text" at bounding box center [468, 210] width 121 height 14
type input "11.00"
click at [448, 154] on input "text" at bounding box center [468, 149] width 121 height 14
type input "5.00"
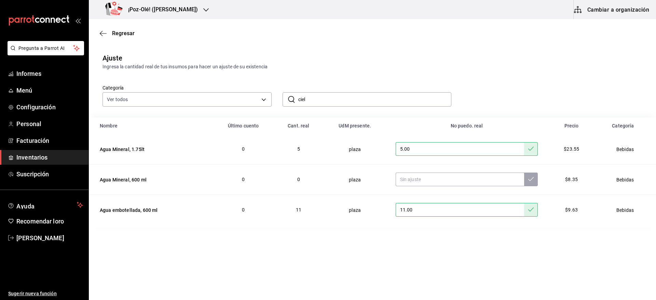
click at [389, 98] on input "ciel" at bounding box center [374, 100] width 153 height 14
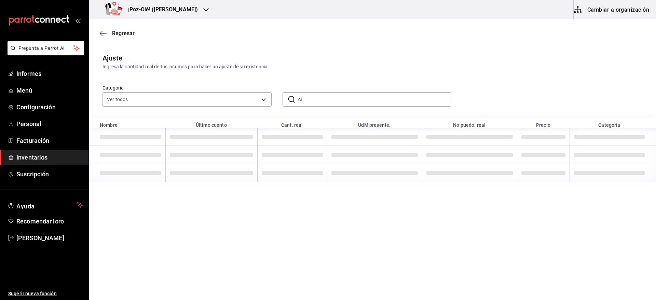
type input "c"
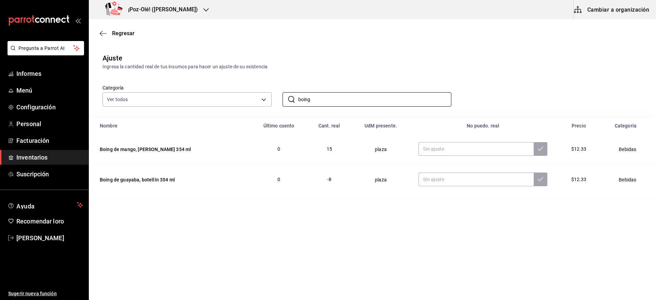
type input "boing"
drag, startPoint x: 304, startPoint y: 165, endPoint x: 455, endPoint y: 155, distance: 151.3
click at [455, 155] on tbody "Boing de mango, botellín 354 ml 0 15 plaza $12.33 Bebidas Boing de guayaba, bot…" at bounding box center [372, 164] width 567 height 60
click at [455, 155] on input "text" at bounding box center [475, 149] width 115 height 14
type input "13.00"
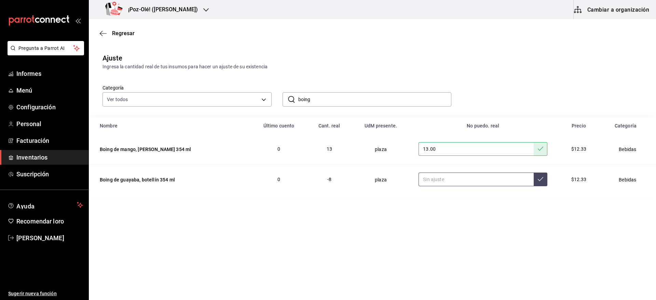
click at [430, 175] on input "text" at bounding box center [475, 179] width 115 height 14
type input "11.00"
click at [382, 106] on input "boing" at bounding box center [374, 100] width 153 height 14
type input "b"
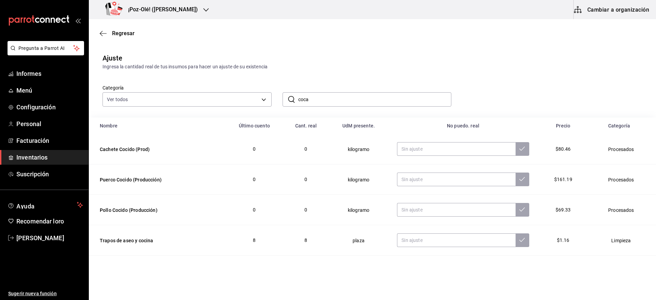
click at [406, 73] on div "Categoría Ver todos d676893f-1eff-4afc-89d5-be7931405371,64c67766-f765-4080-8c3…" at bounding box center [362, 88] width 540 height 36
click at [342, 101] on input "coca" at bounding box center [374, 100] width 153 height 14
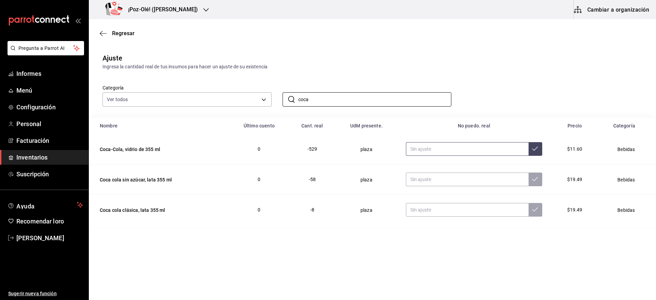
type input "coca"
click at [440, 151] on input "text" at bounding box center [467, 149] width 123 height 14
type input "54.00"
click at [426, 185] on input "text" at bounding box center [467, 179] width 123 height 14
type input "14.00"
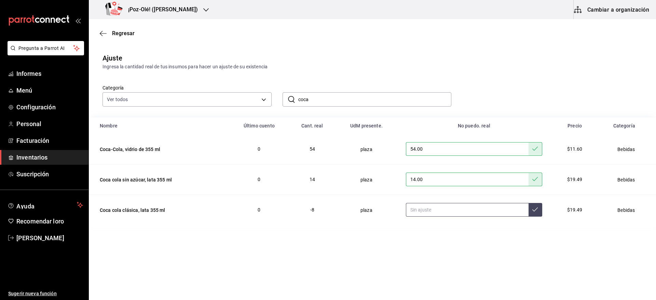
click at [428, 212] on input "text" at bounding box center [467, 210] width 123 height 14
type input "27.00"
click at [382, 95] on input "coca" at bounding box center [374, 100] width 153 height 14
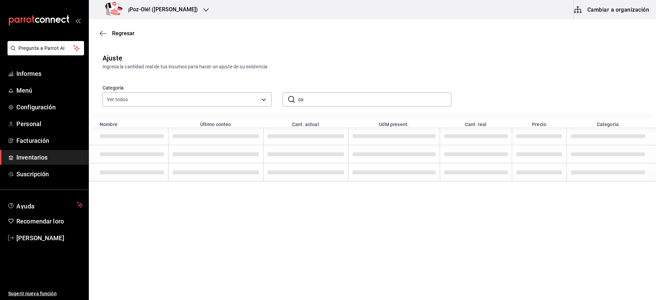
type input "c"
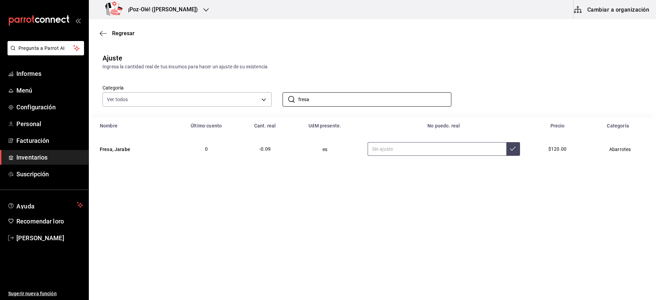
type input "fresa"
click at [413, 152] on input "text" at bounding box center [437, 149] width 139 height 14
type input "0.40"
click at [367, 101] on input "fresa" at bounding box center [374, 100] width 153 height 14
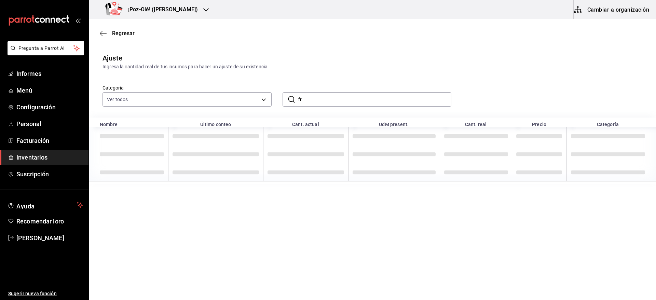
type input "f"
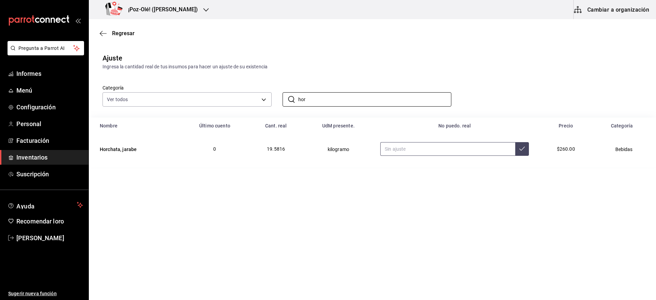
type input "hor"
click at [468, 153] on input "text" at bounding box center [447, 149] width 135 height 14
type input "2.00"
click at [416, 96] on input "hor" at bounding box center [374, 100] width 153 height 14
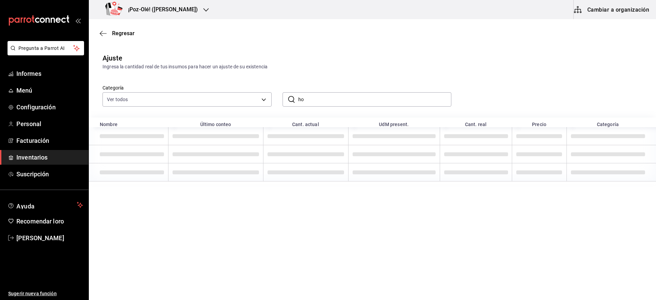
type input "h"
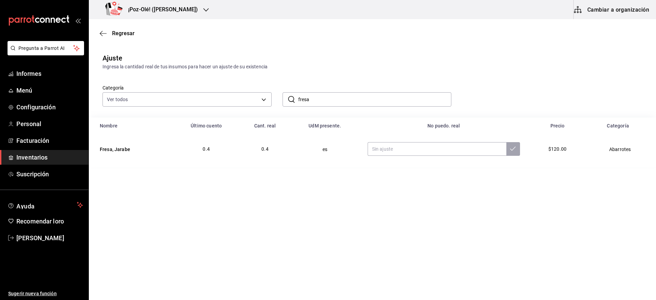
click at [399, 99] on input "fresa" at bounding box center [374, 100] width 153 height 14
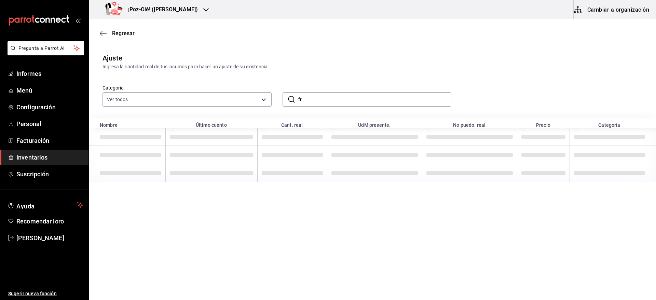
type input "f"
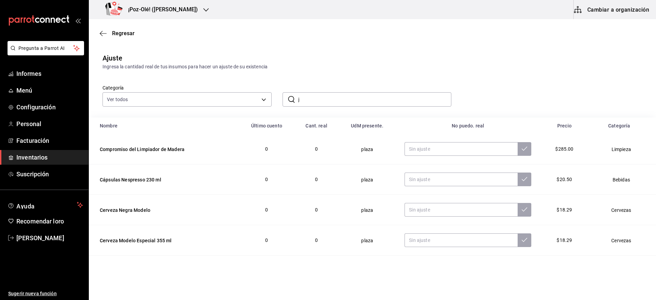
type input "ja"
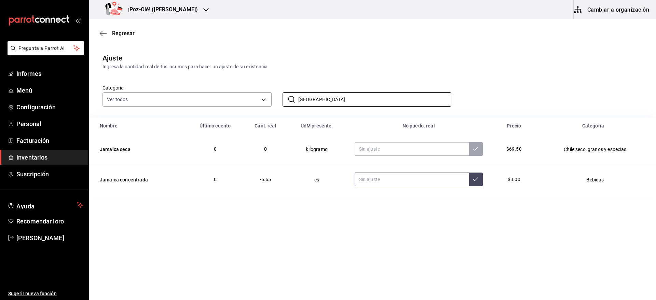
type input "[GEOGRAPHIC_DATA]"
click at [411, 183] on input "text" at bounding box center [412, 179] width 114 height 14
type input "2.18"
click at [385, 103] on input "[GEOGRAPHIC_DATA]" at bounding box center [374, 100] width 153 height 14
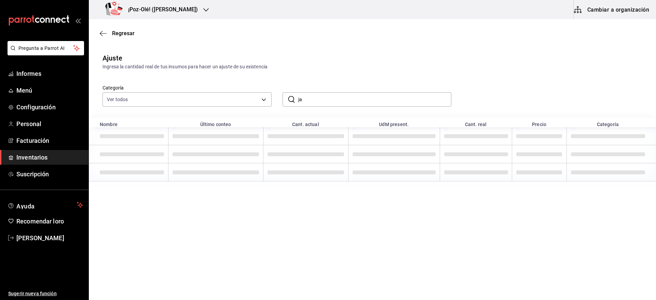
type input "j"
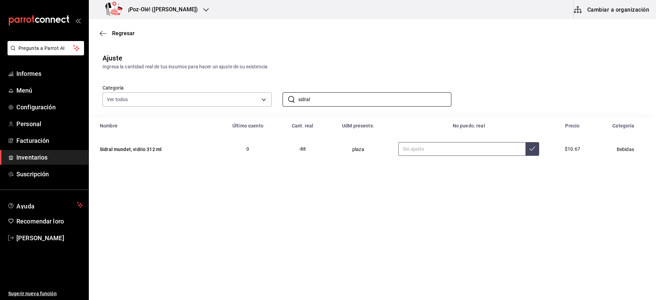
type input "sidral"
click at [418, 143] on input "text" at bounding box center [461, 149] width 127 height 14
type input "55.00"
click at [345, 96] on input "sidral" at bounding box center [374, 100] width 153 height 14
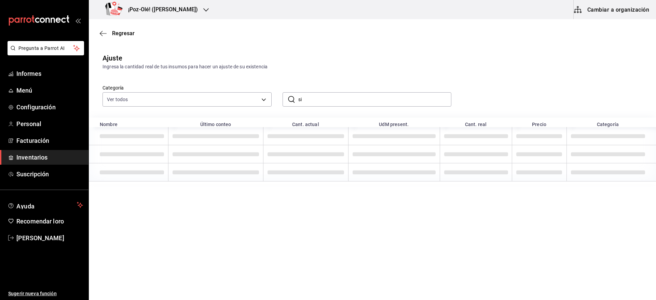
type input "s"
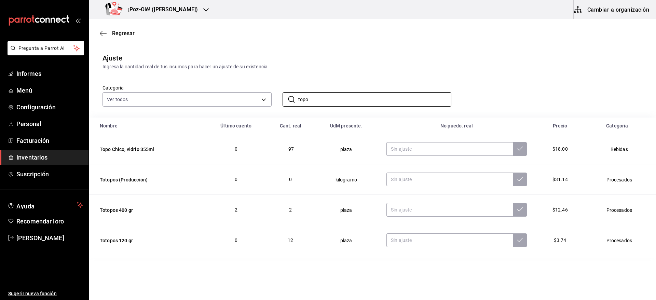
type input "topo"
click at [321, 140] on td "plaza" at bounding box center [346, 149] width 64 height 30
click at [419, 144] on input "text" at bounding box center [449, 149] width 127 height 14
type input "12.00"
click at [379, 95] on input "topo" at bounding box center [374, 100] width 153 height 14
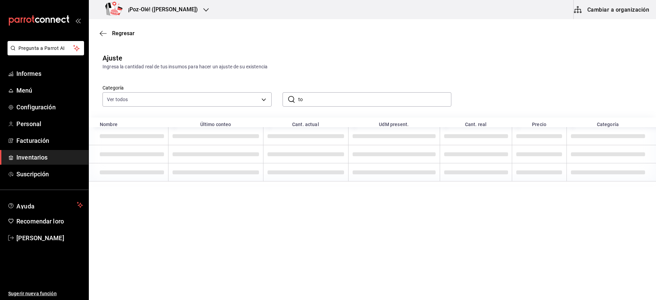
type input "t"
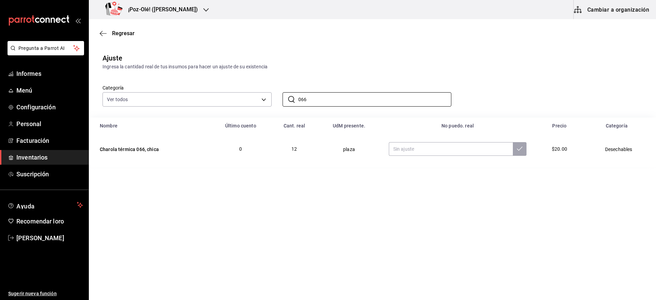
type input "066"
click at [431, 158] on td at bounding box center [457, 149] width 154 height 30
click at [413, 152] on input "text" at bounding box center [451, 149] width 124 height 14
type input "45.00"
click at [388, 103] on input "066" at bounding box center [374, 100] width 153 height 14
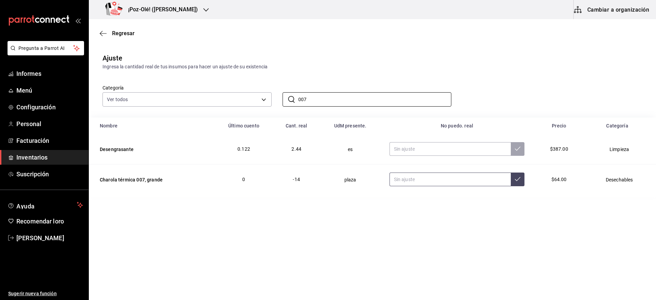
type input "007"
click at [424, 183] on input "text" at bounding box center [450, 179] width 122 height 14
type input "9.00"
click at [485, 113] on div "Categoría Ver todos d676893f-1eff-4afc-89d5-be7931405371,64c67766-f765-4080-8c3…" at bounding box center [372, 93] width 567 height 47
click at [432, 97] on input "007" at bounding box center [374, 100] width 153 height 14
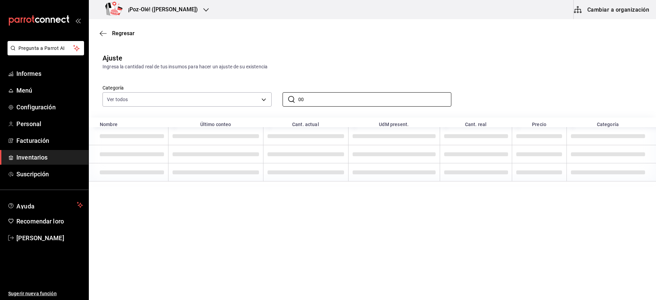
type input "0"
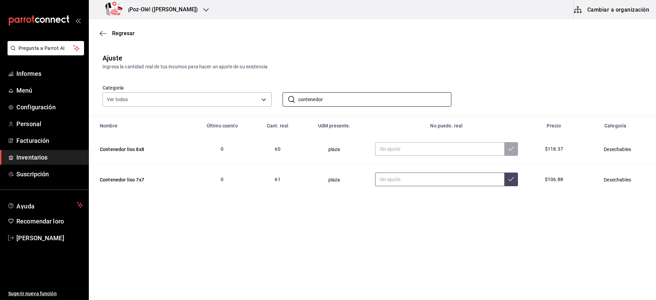
type input "contenedor"
click at [408, 176] on input "text" at bounding box center [439, 179] width 129 height 14
type input "102.00"
